Goal: Obtain resource: Obtain resource

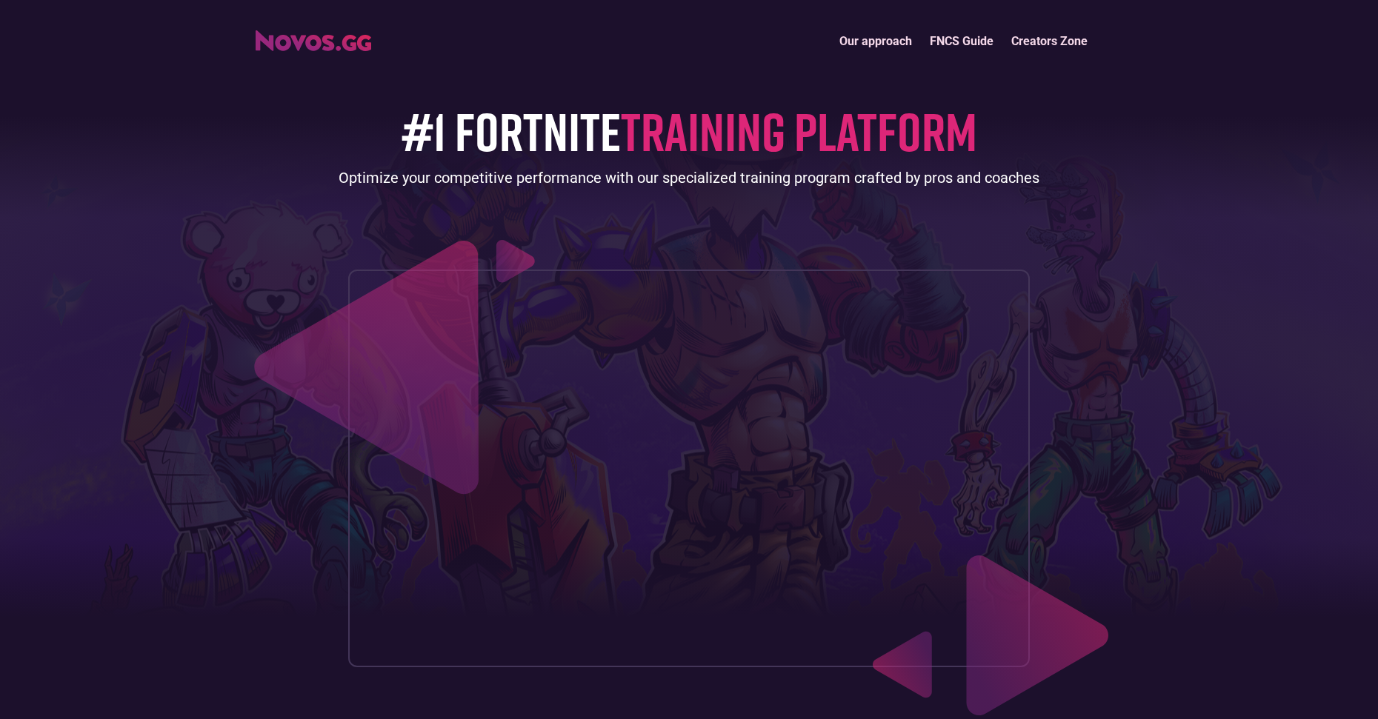
click at [682, 176] on div "Optimize your competitive performance with our specialized training program cra…" at bounding box center [689, 177] width 701 height 21
click at [715, 134] on span "TRAINING PLATFORM" at bounding box center [799, 131] width 356 height 64
click at [862, 39] on link "Our approach" at bounding box center [876, 41] width 90 height 32
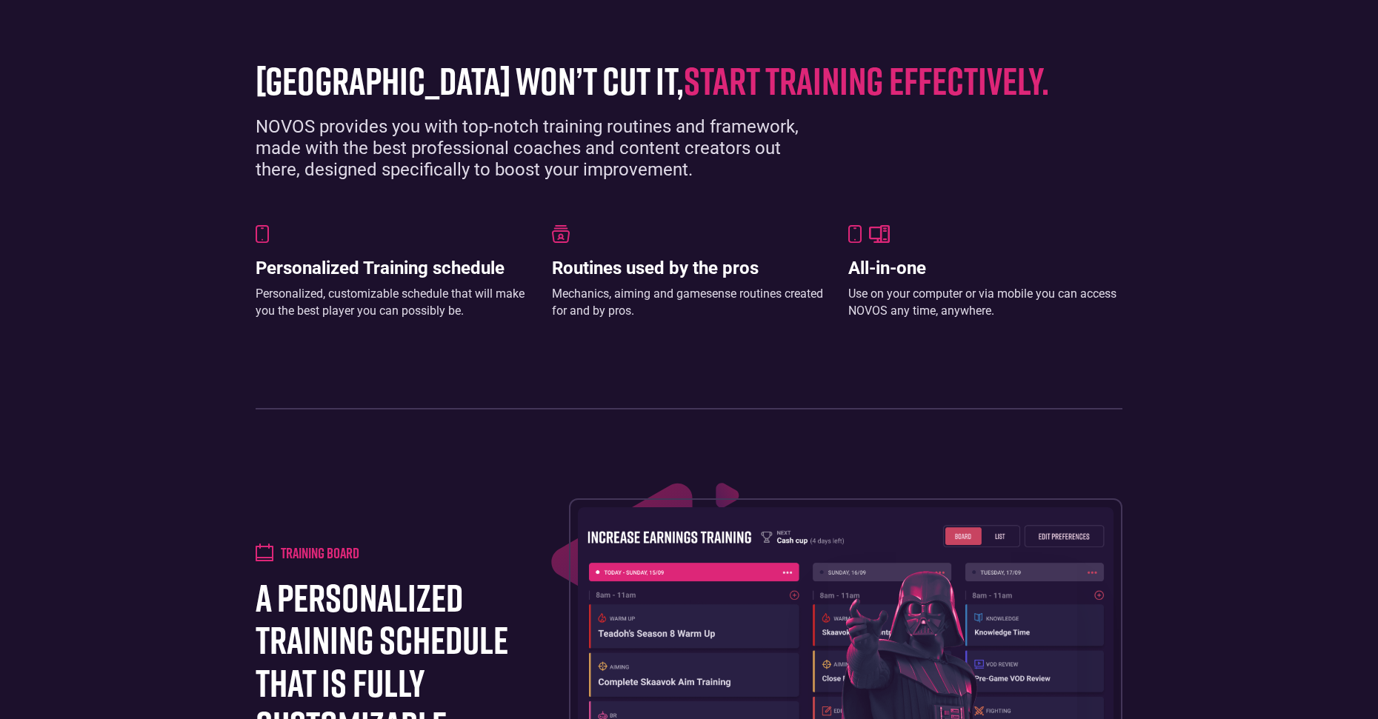
scroll to position [869, 0]
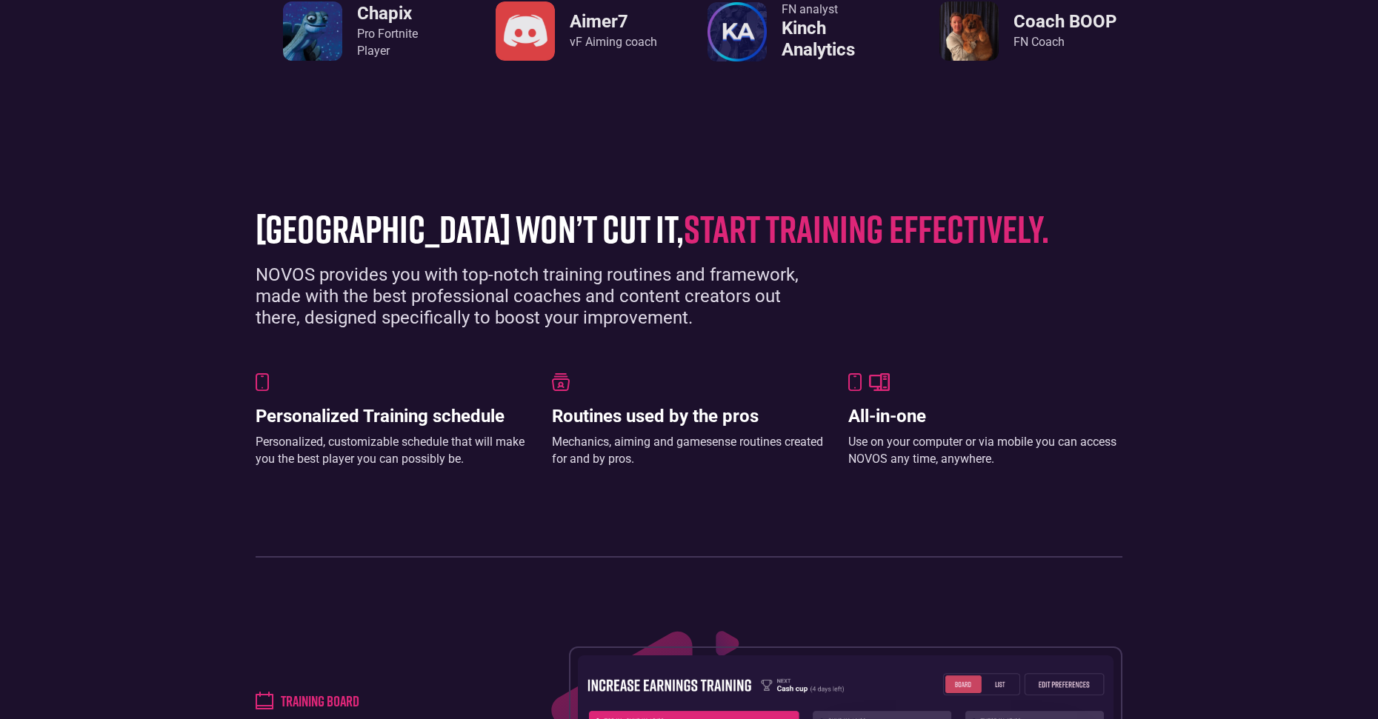
click at [745, 225] on span "start training effectively." at bounding box center [866, 228] width 365 height 46
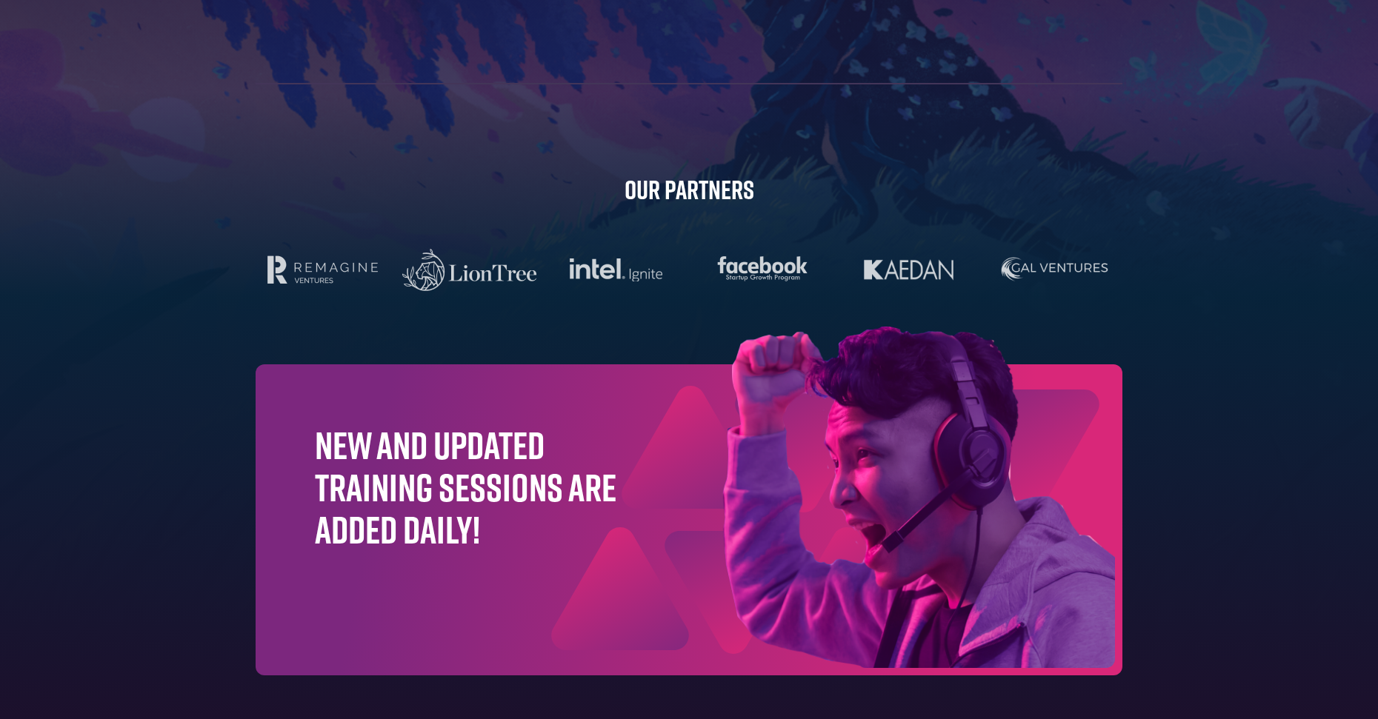
scroll to position [4619, 0]
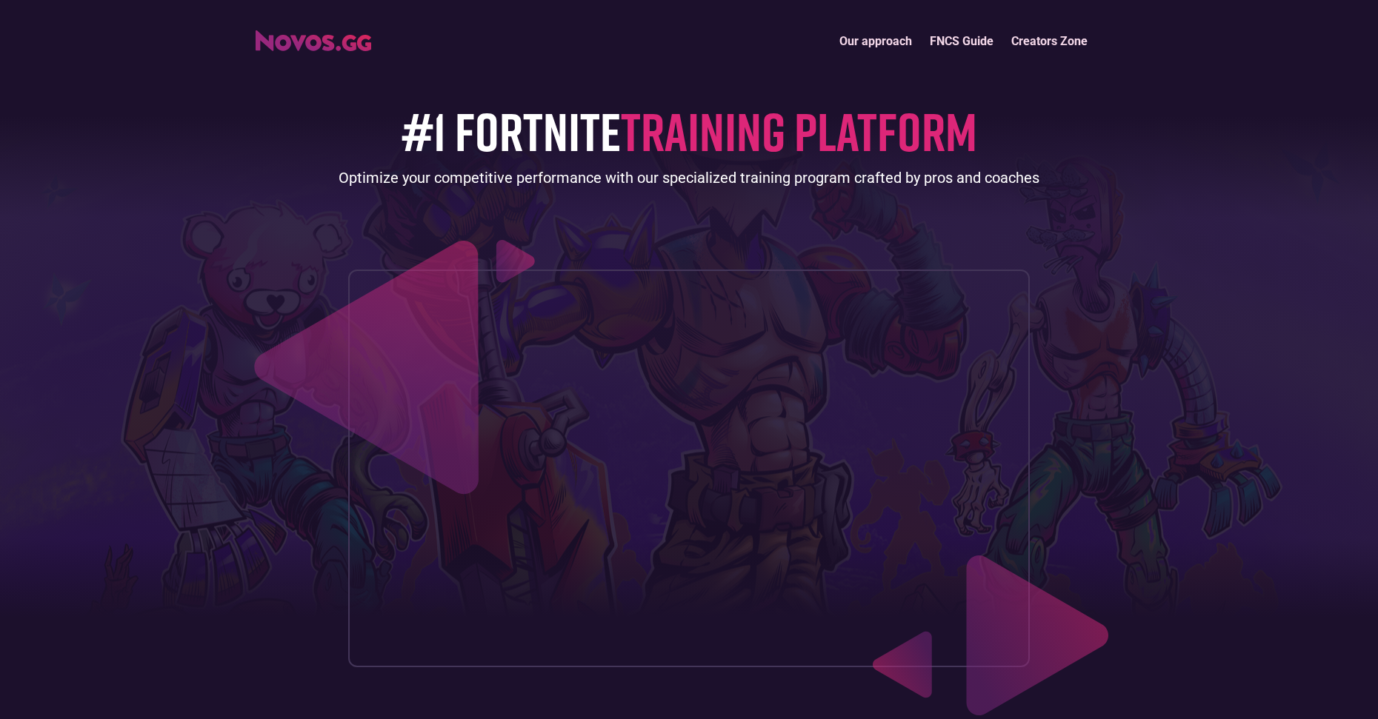
click at [978, 41] on link "FNCS Guide" at bounding box center [962, 41] width 82 height 32
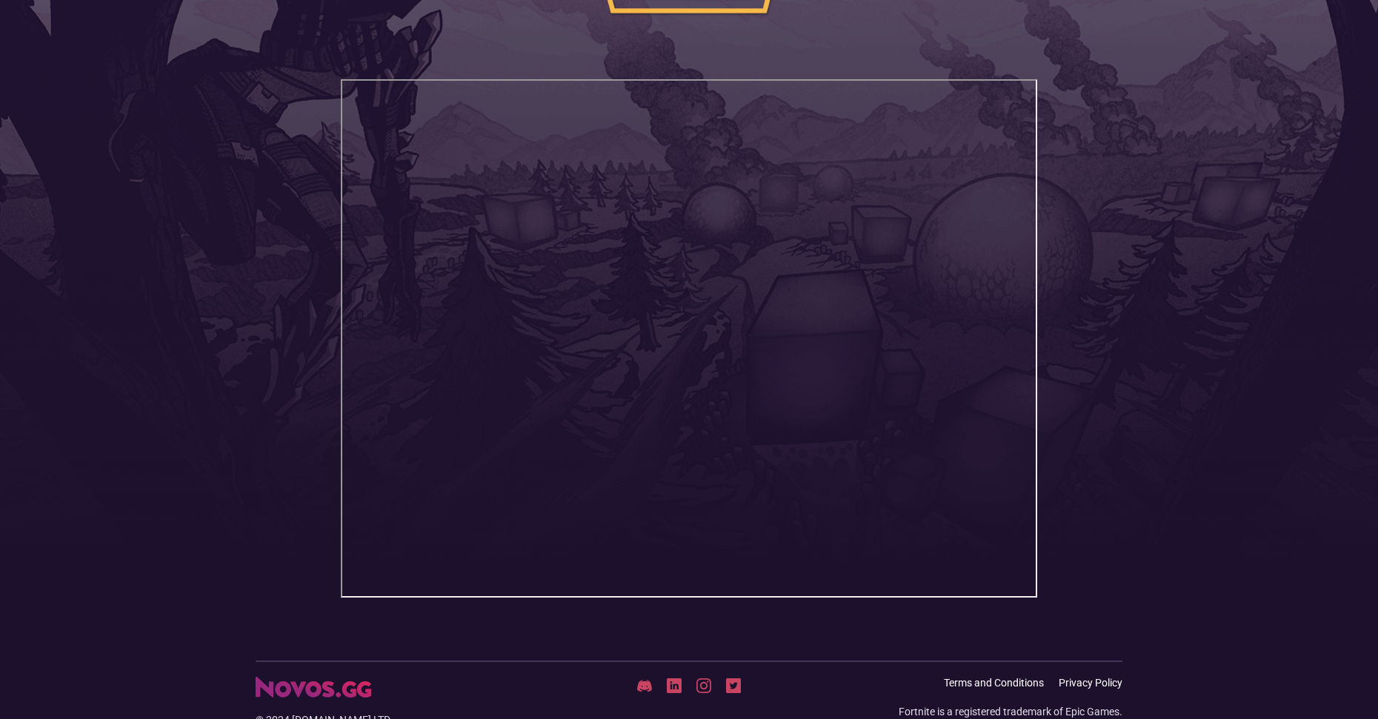
scroll to position [283, 0]
